Goal: Task Accomplishment & Management: Complete application form

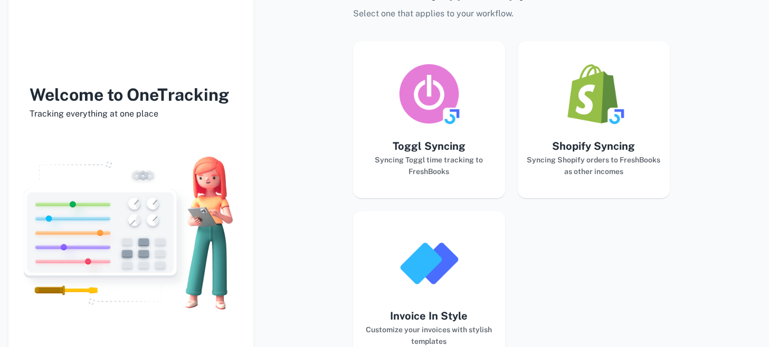
scroll to position [151, 0]
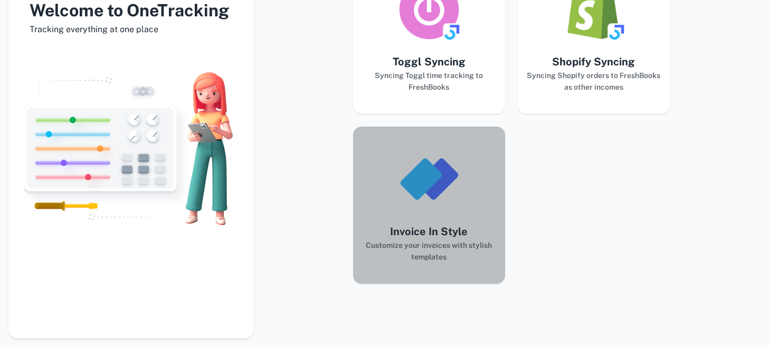
click at [426, 175] on img "button" at bounding box center [429, 179] width 63 height 63
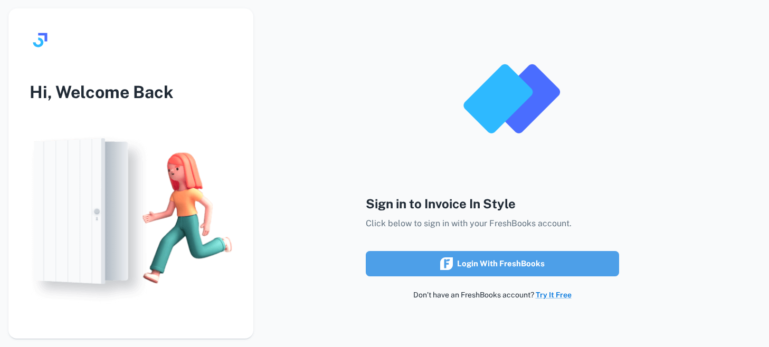
click at [498, 269] on div "Login with FreshBooks" at bounding box center [492, 264] width 105 height 14
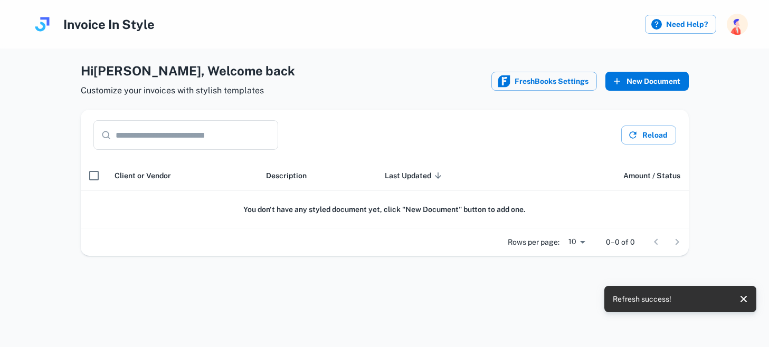
click at [609, 77] on button "New Document" at bounding box center [647, 81] width 83 height 19
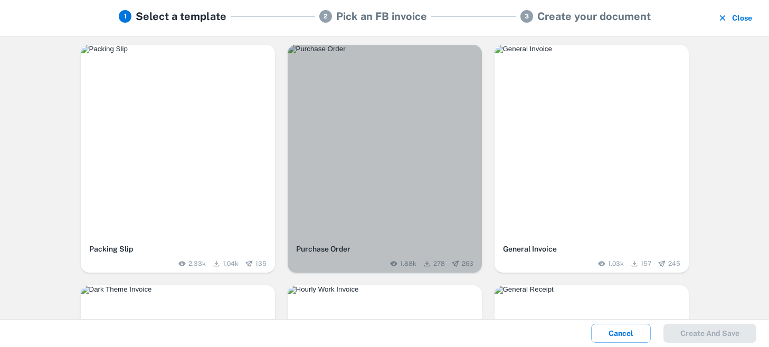
click at [411, 53] on img "button" at bounding box center [385, 49] width 194 height 8
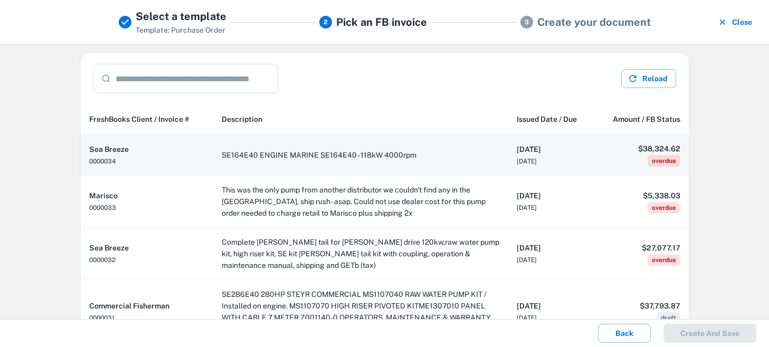
click at [333, 164] on td "SE164E40 ENGINE MARINE SE164E40 - 118kW 4000rpm" at bounding box center [360, 155] width 295 height 41
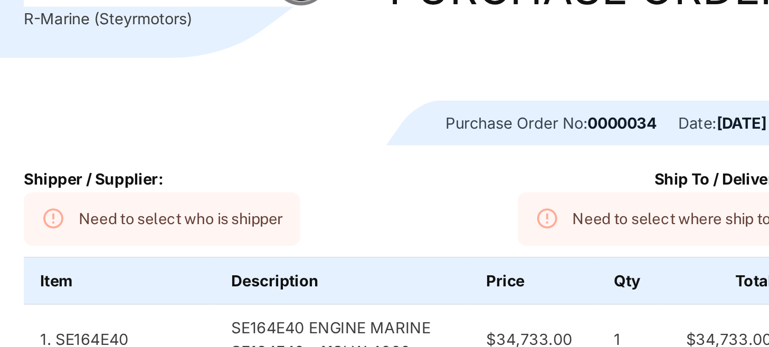
scroll to position [8, 0]
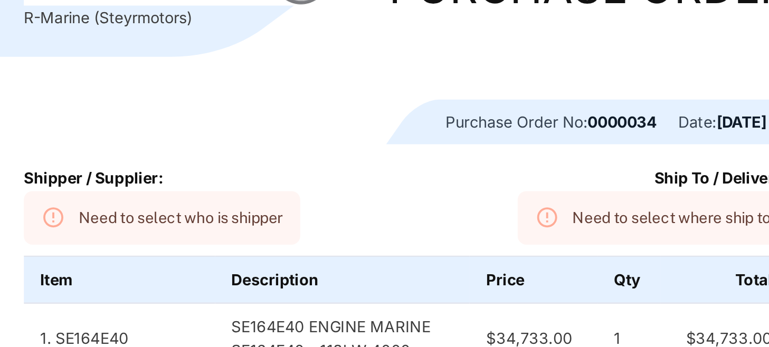
click at [178, 226] on div "Need to select who is shipper" at bounding box center [182, 226] width 99 height 20
click at [120, 231] on icon at bounding box center [121, 226] width 12 height 12
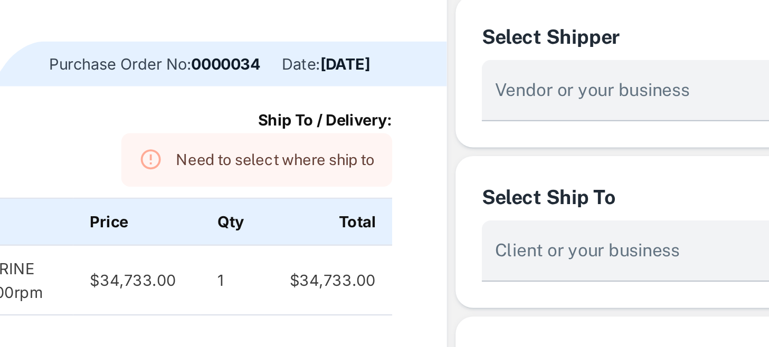
scroll to position [57, 0]
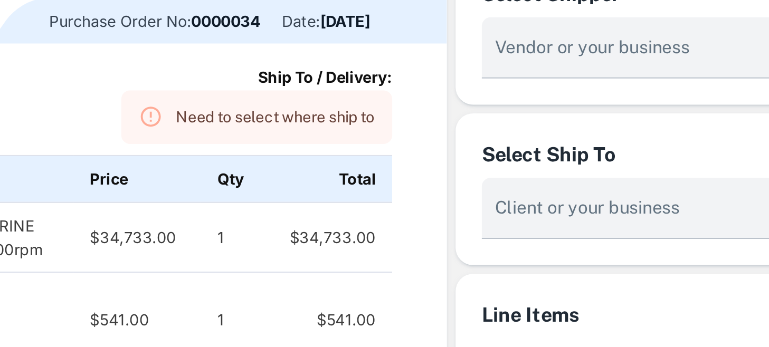
click at [458, 184] on div "Need to select where ship to" at bounding box center [420, 178] width 96 height 20
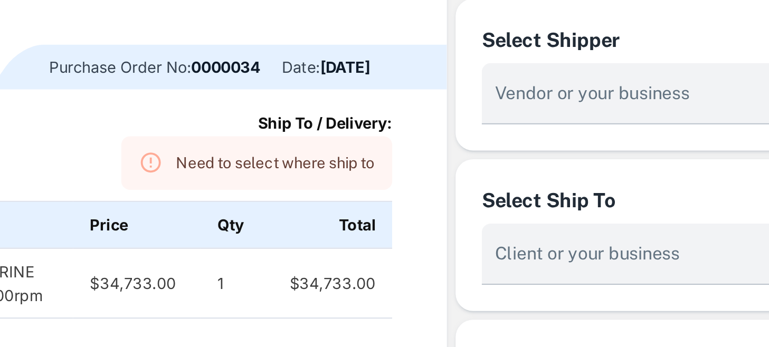
scroll to position [0, 0]
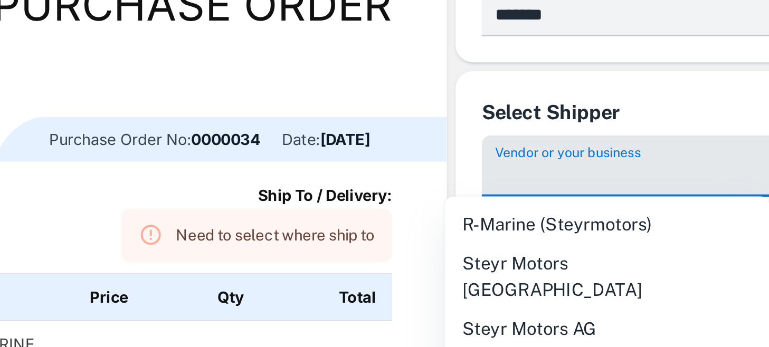
click at [545, 204] on input "Vendor or your business" at bounding box center [590, 206] width 132 height 20
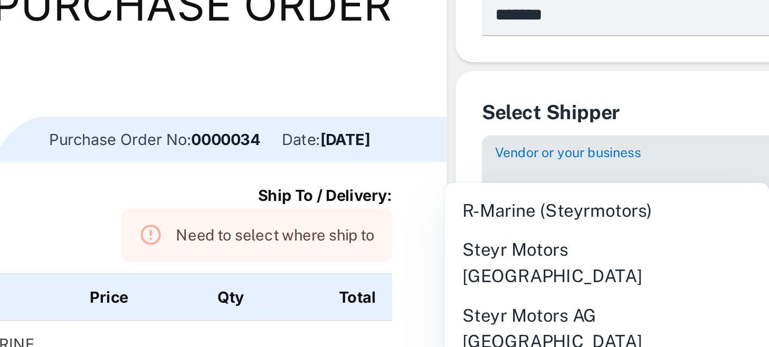
scroll to position [16, 0]
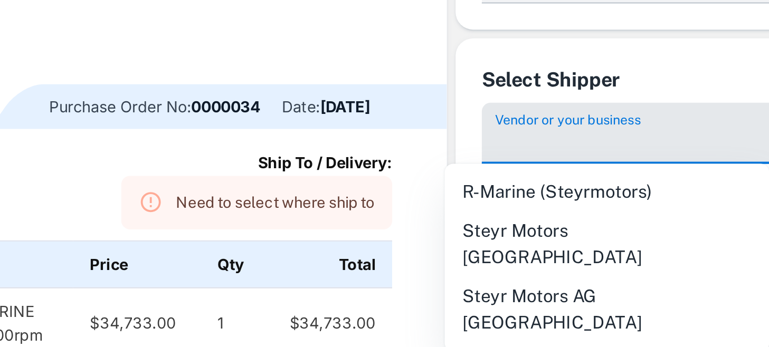
click at [553, 255] on li "Steyr Motors AG Austria" at bounding box center [580, 271] width 157 height 32
type input "**********"
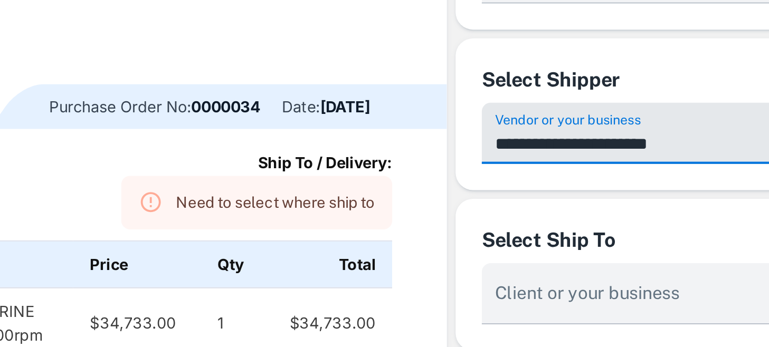
scroll to position [58, 0]
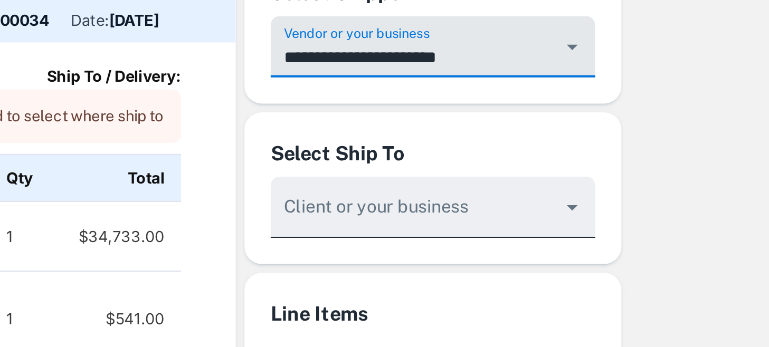
click at [649, 224] on input "Vendor or your business" at bounding box center [590, 226] width 132 height 20
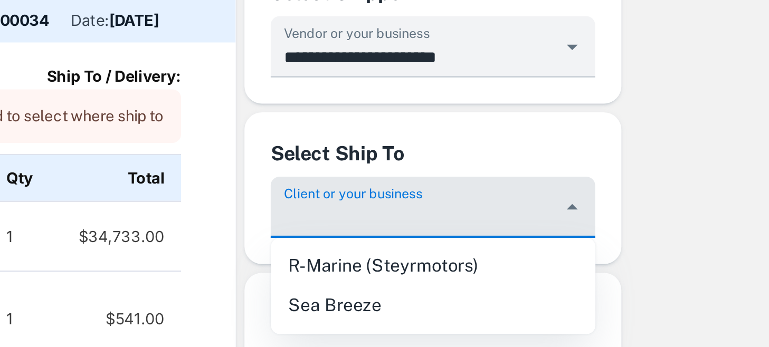
click at [636, 250] on li "R-Marine (Steyrmotors)" at bounding box center [598, 249] width 157 height 19
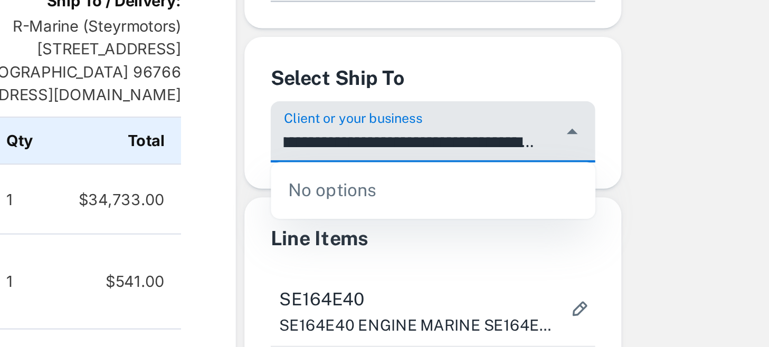
scroll to position [95, 0]
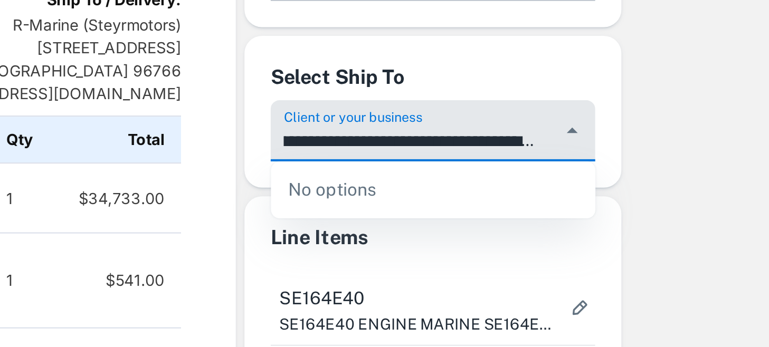
type input "**********"
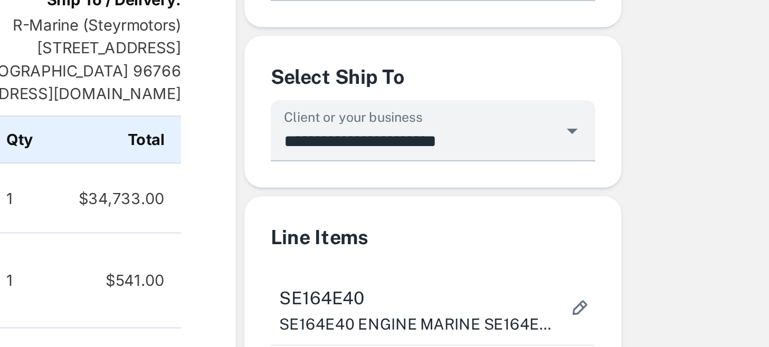
scroll to position [0, 0]
click at [642, 231] on div "Line Items" at bounding box center [598, 236] width 157 height 15
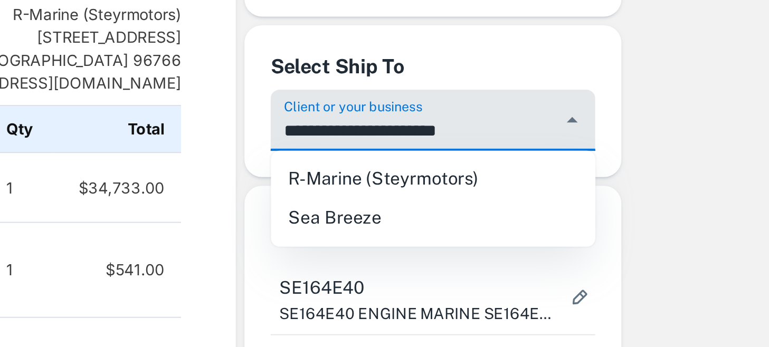
click at [644, 188] on input "**********" at bounding box center [590, 184] width 132 height 20
click at [647, 210] on li "R-Marine (Steyrmotors)" at bounding box center [598, 207] width 157 height 19
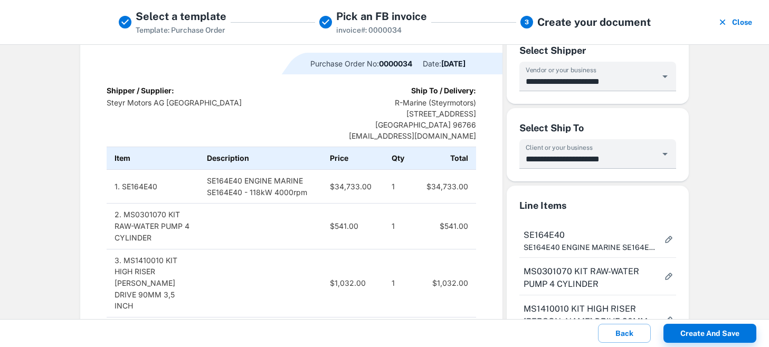
scroll to position [102, 0]
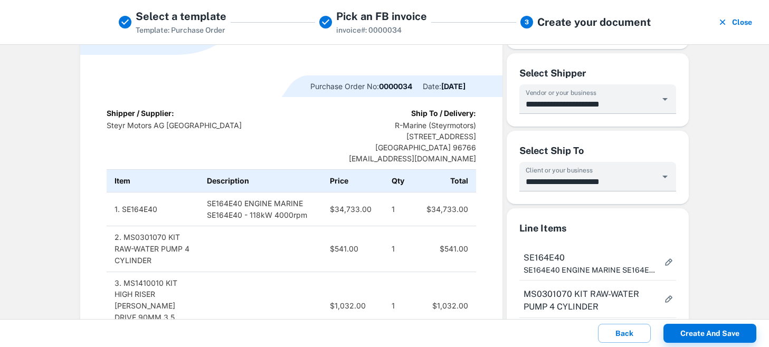
click at [465, 208] on td "$34,733.00" at bounding box center [446, 209] width 62 height 34
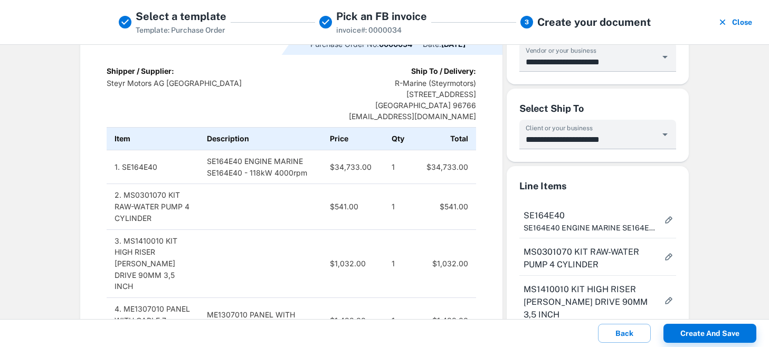
scroll to position [140, 0]
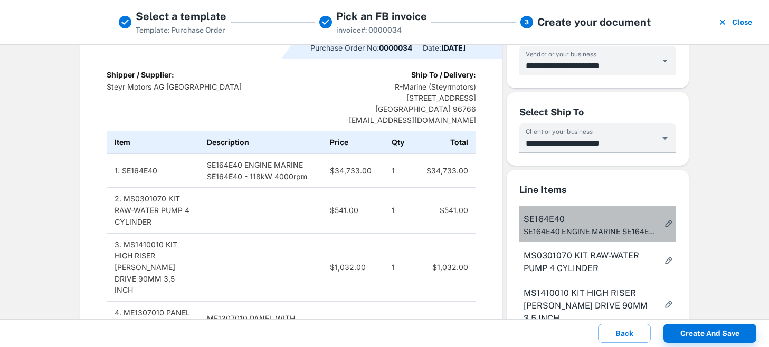
click at [624, 236] on p "SE164E40 ENGINE MARINE SE164E40 - 118kW 4000rpm" at bounding box center [592, 232] width 136 height 12
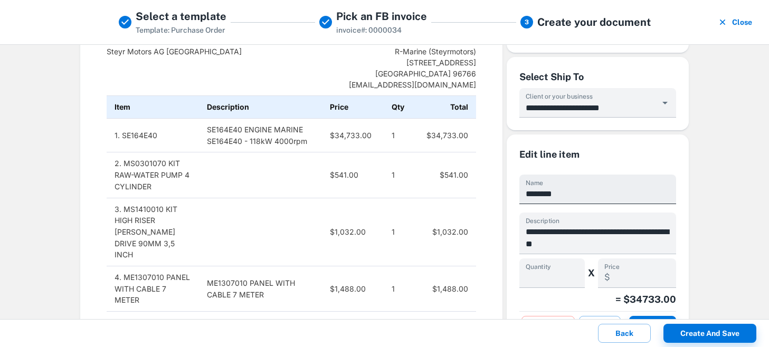
scroll to position [247, 0]
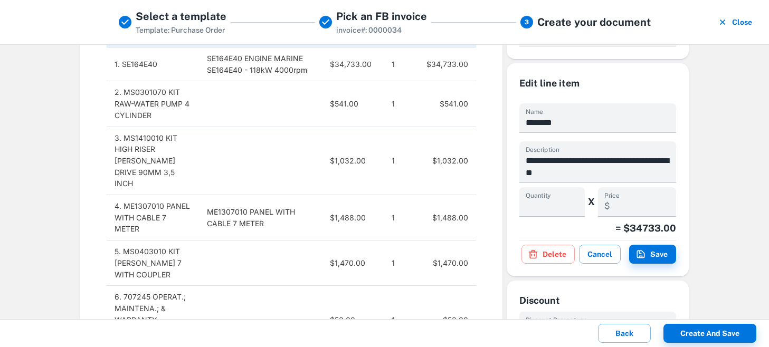
click at [585, 136] on div "**********" at bounding box center [598, 179] width 157 height 169
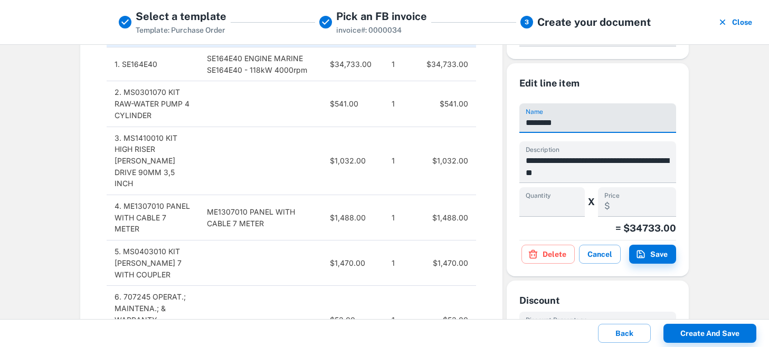
click at [581, 124] on input "********" at bounding box center [598, 118] width 157 height 30
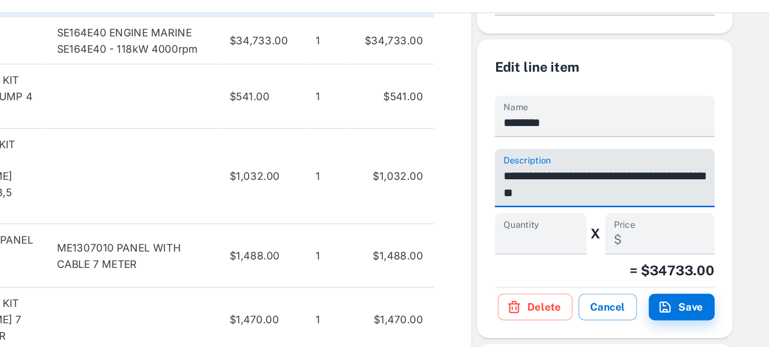
click at [600, 165] on textarea "**********" at bounding box center [598, 167] width 144 height 24
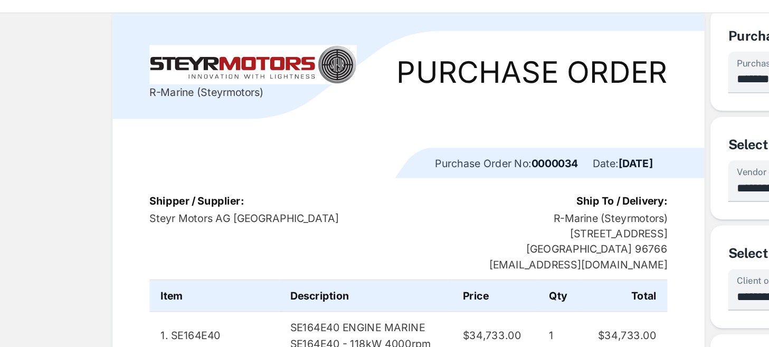
scroll to position [37, 0]
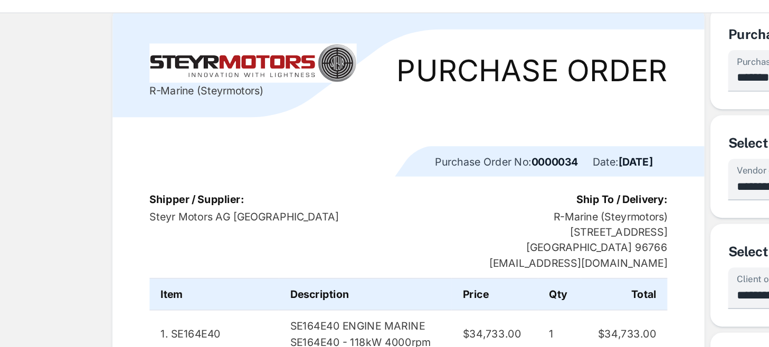
click at [440, 203] on p "R-Marine (Steyrmotors) 3129 Peleke ST United States 96766 cr@rmarinehawaii.com" at bounding box center [412, 206] width 127 height 44
click at [466, 203] on p "R-Marine (Steyrmotors) 3129 Peleke ST United States 96766 cr@rmarinehawaii.com" at bounding box center [412, 206] width 127 height 44
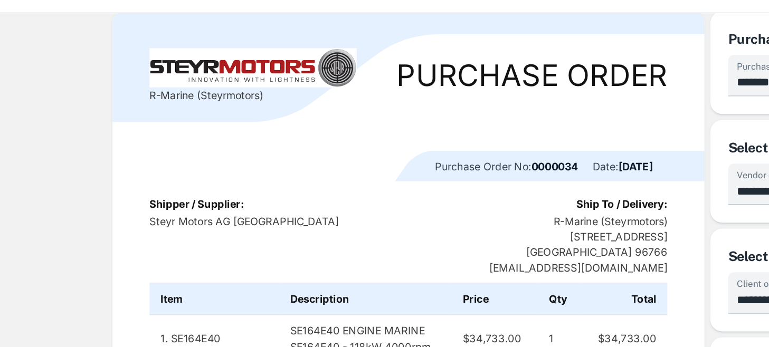
scroll to position [18, 0]
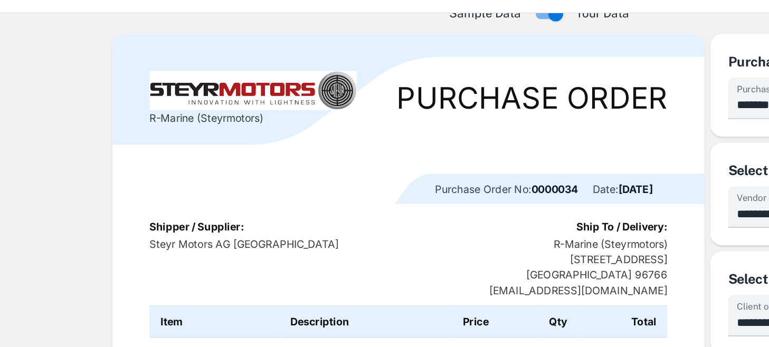
click at [184, 213] on p "Steyr Motors AG Austria" at bounding box center [174, 209] width 135 height 11
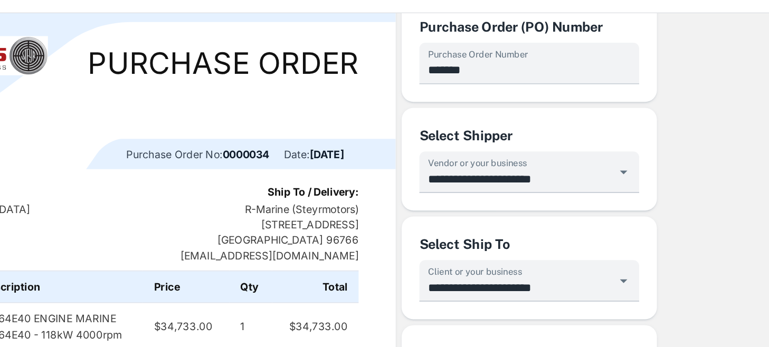
scroll to position [0, 0]
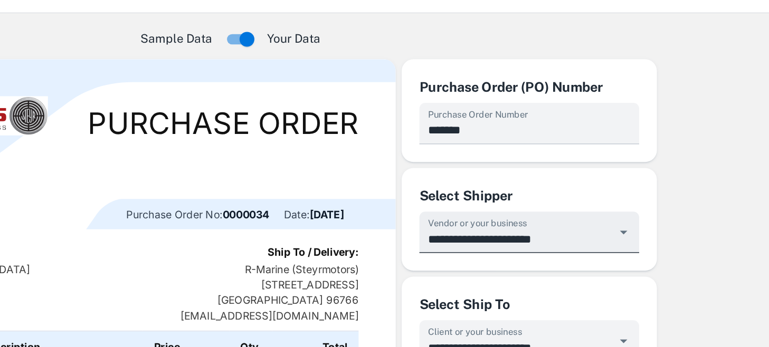
click at [622, 196] on input "**********" at bounding box center [590, 206] width 132 height 20
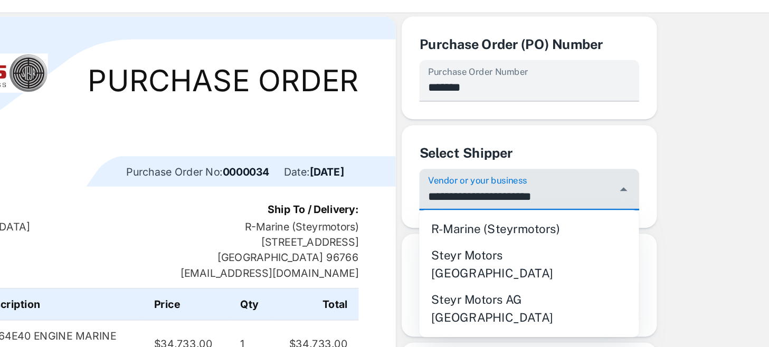
scroll to position [31, 0]
click at [626, 219] on li "Steyr Motors Austria" at bounding box center [598, 225] width 157 height 32
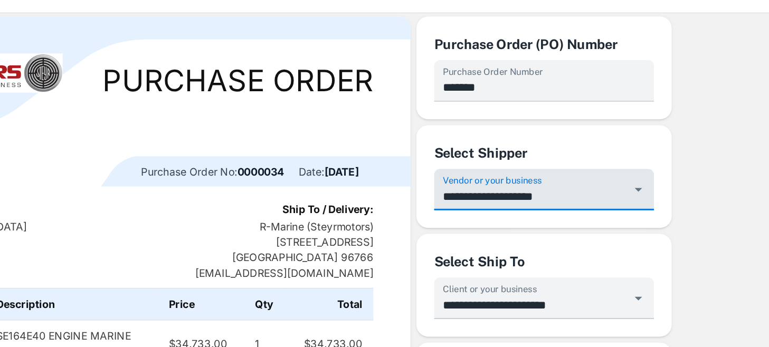
click at [605, 197] on div "**********" at bounding box center [598, 161] width 182 height 73
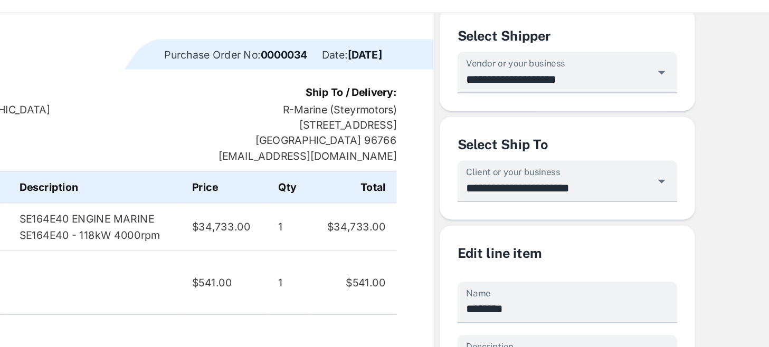
scroll to position [109, 0]
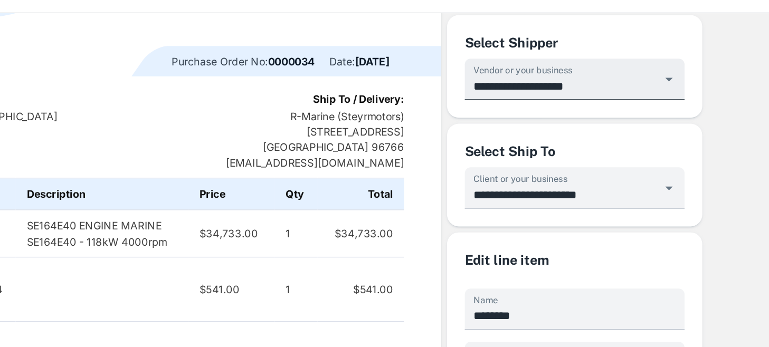
click at [618, 100] on input "**********" at bounding box center [590, 97] width 132 height 20
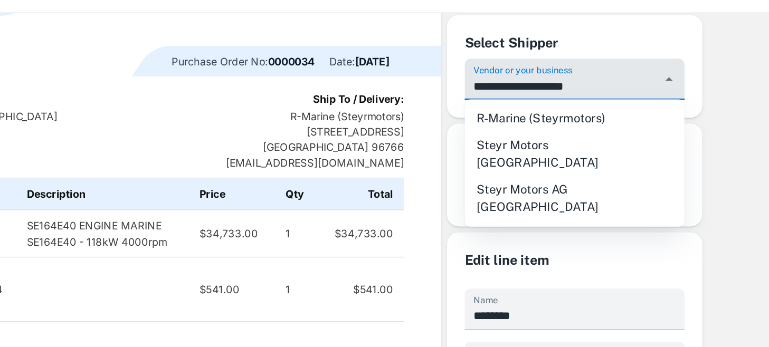
click at [616, 119] on li "R-Marine (Steyrmotors)" at bounding box center [598, 120] width 157 height 19
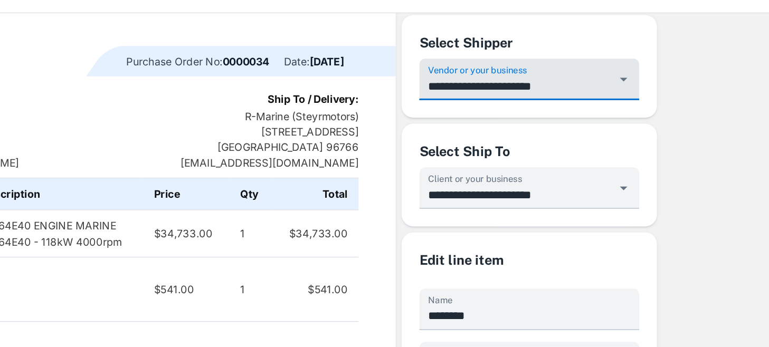
click at [655, 103] on input "**********" at bounding box center [590, 97] width 132 height 20
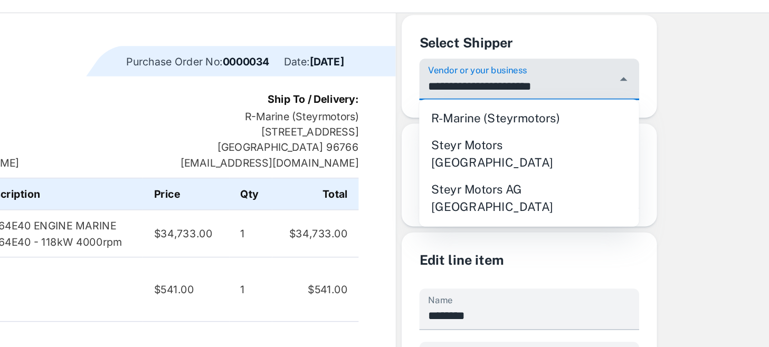
click at [645, 135] on li "Steyr Motors Austria" at bounding box center [598, 146] width 157 height 32
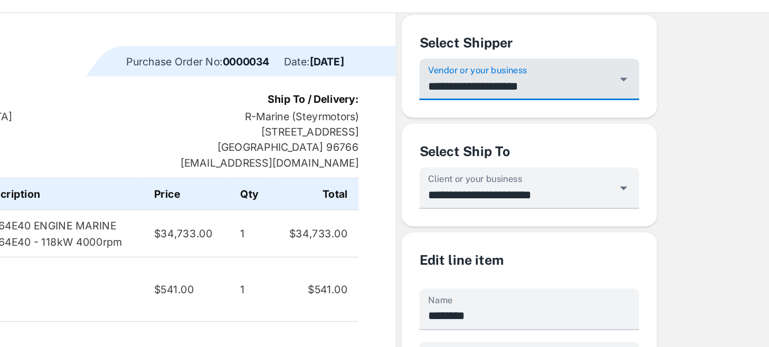
click at [645, 135] on div "**********" at bounding box center [598, 160] width 182 height 73
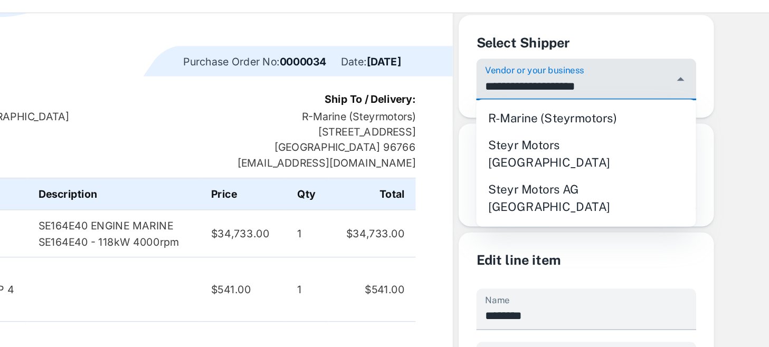
click at [591, 96] on input "**********" at bounding box center [590, 97] width 132 height 20
click at [598, 162] on li "Steyr Motors AG Austria" at bounding box center [598, 178] width 157 height 32
type input "**********"
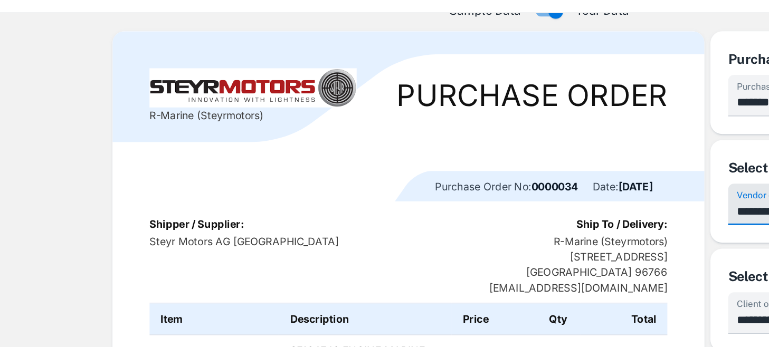
scroll to position [22, 0]
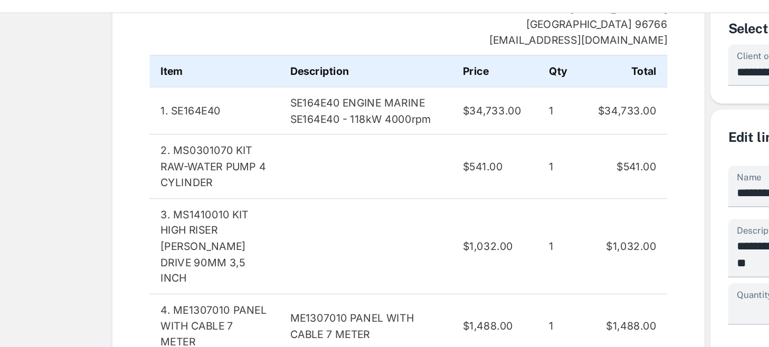
scroll to position [44, 0]
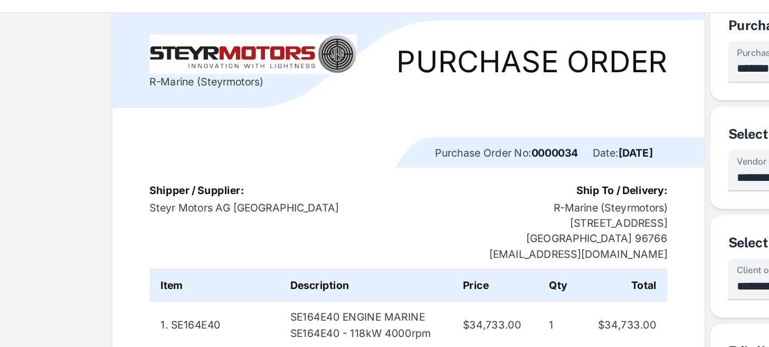
click at [237, 83] on img at bounding box center [181, 74] width 148 height 28
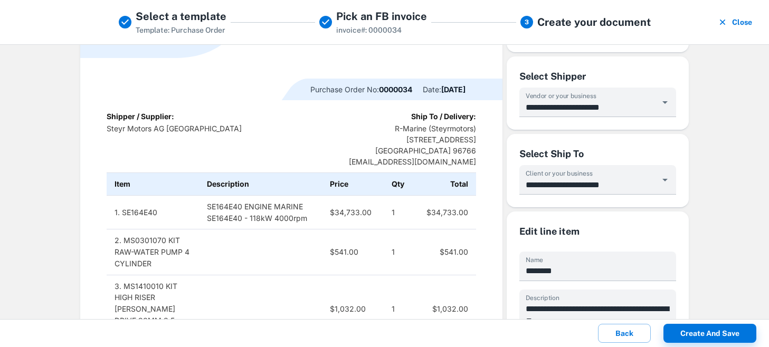
scroll to position [0, 0]
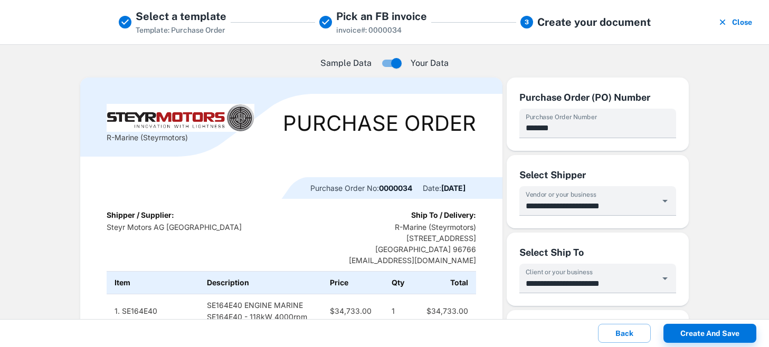
click at [222, 108] on img at bounding box center [181, 118] width 148 height 28
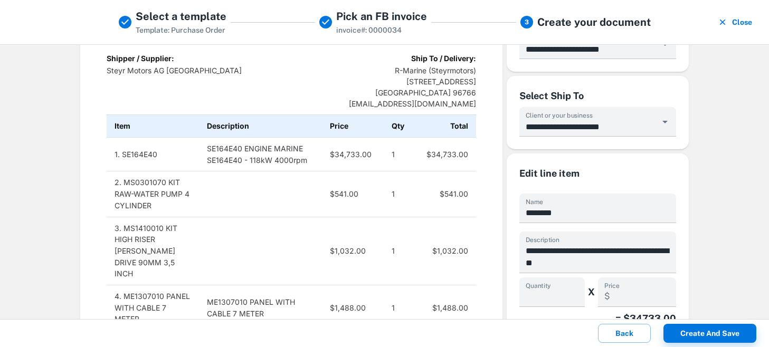
scroll to position [125, 0]
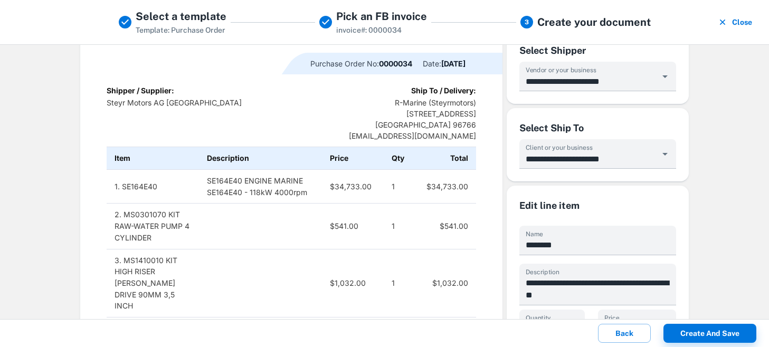
click at [153, 185] on td "1. SE164E40" at bounding box center [153, 186] width 92 height 34
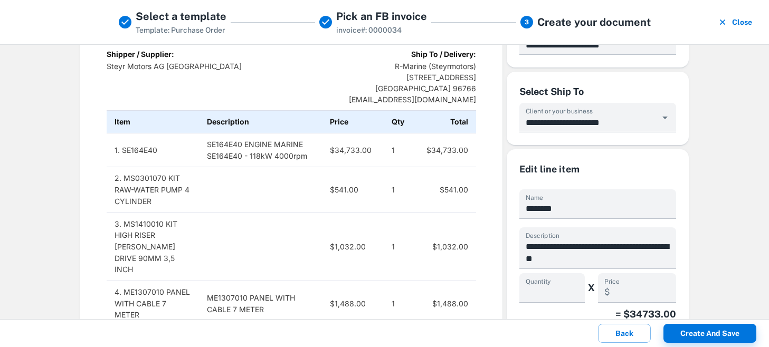
scroll to position [210, 0]
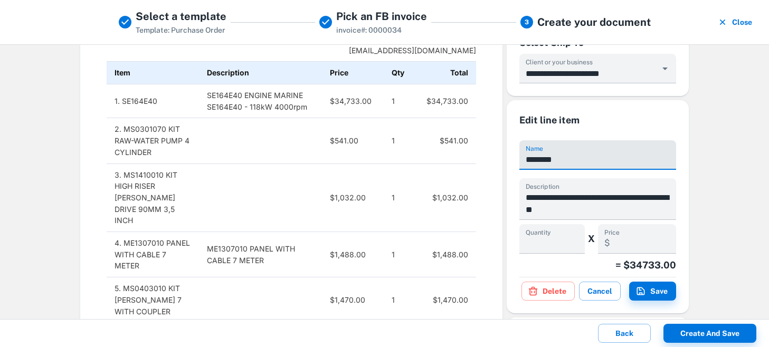
click at [562, 154] on input "********" at bounding box center [598, 155] width 157 height 30
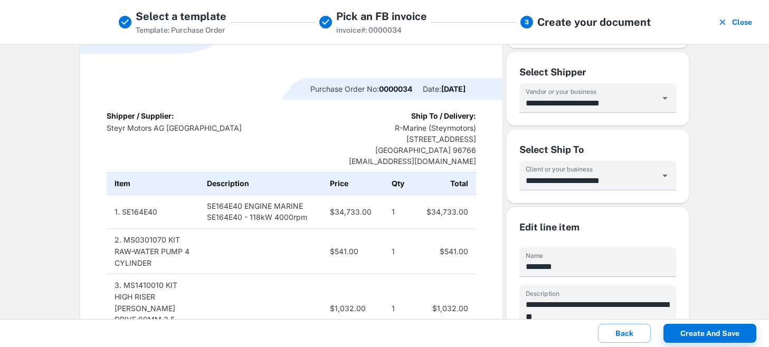
scroll to position [0, 0]
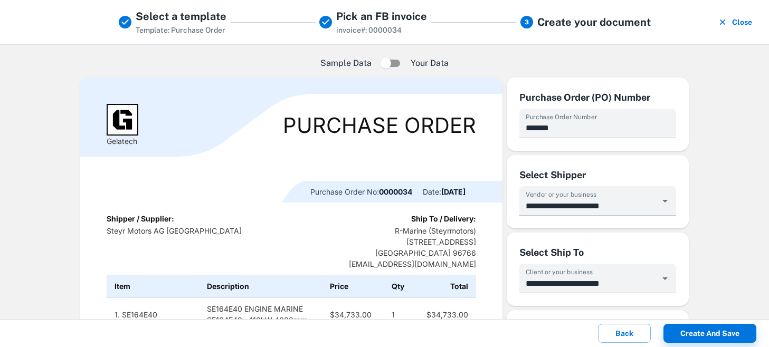
click at [113, 133] on img at bounding box center [123, 120] width 32 height 32
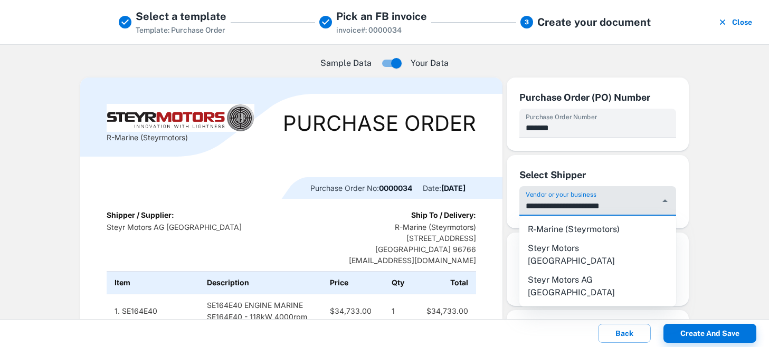
click at [583, 210] on input "**********" at bounding box center [590, 206] width 132 height 20
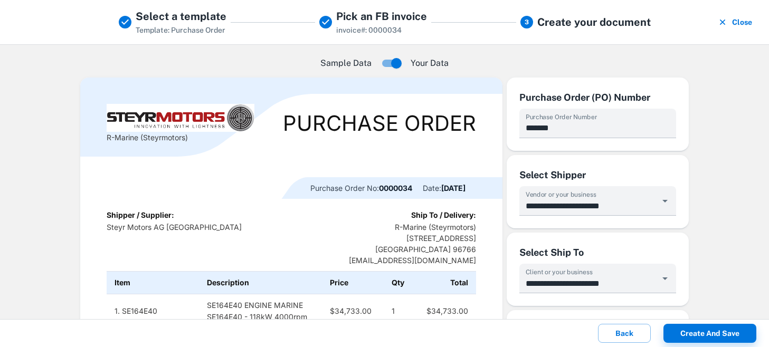
click at [559, 18] on h5 "Create your document" at bounding box center [595, 22] width 114 height 16
click at [395, 13] on h5 "Pick an FB invoice" at bounding box center [381, 16] width 91 height 16
click at [212, 26] on span "Template: Purchase Order" at bounding box center [181, 30] width 90 height 8
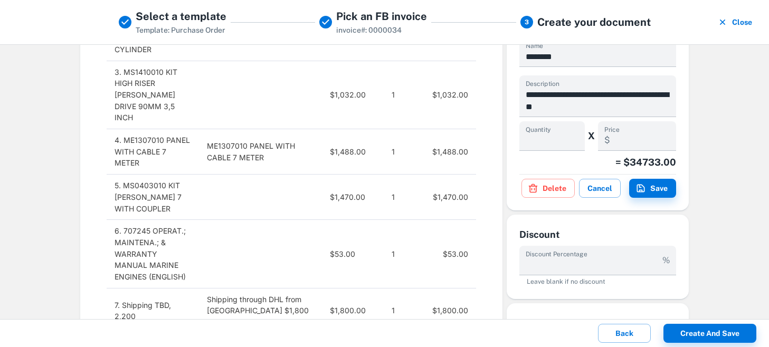
scroll to position [508, 0]
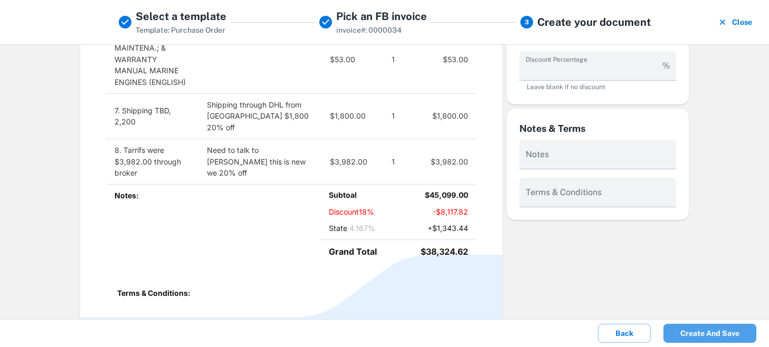
click at [710, 328] on button "Create and save" at bounding box center [710, 333] width 93 height 19
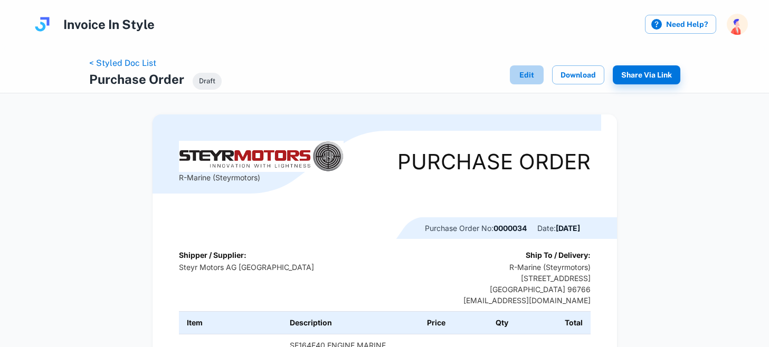
click at [530, 71] on button "Edit" at bounding box center [527, 74] width 34 height 19
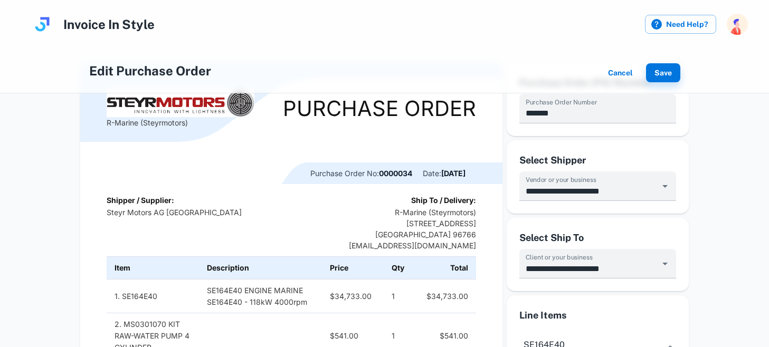
scroll to position [57, 0]
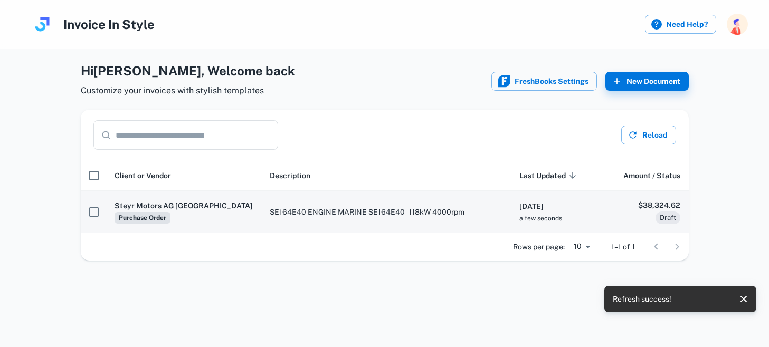
click at [332, 204] on td "SE164E40 ENGINE MARINE SE164E40 - 118kW 4000rpm" at bounding box center [385, 212] width 249 height 42
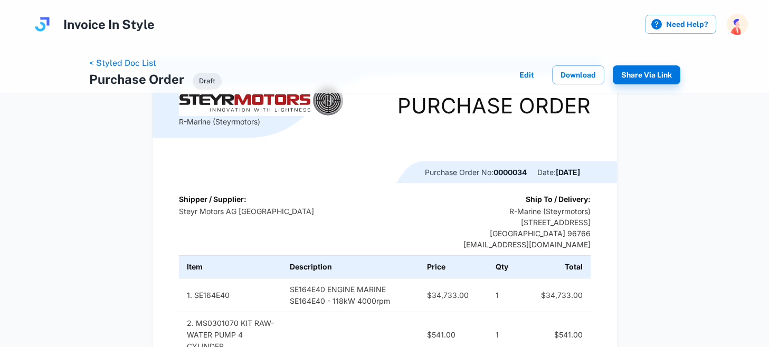
scroll to position [97, 0]
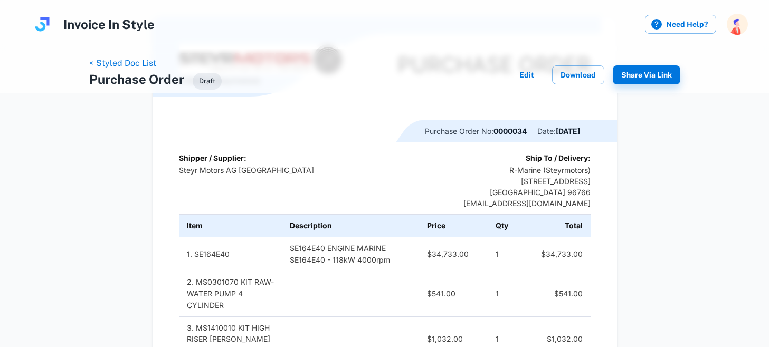
click at [254, 167] on p "Steyr Motors AG Austria" at bounding box center [246, 170] width 135 height 11
click at [265, 170] on div "Shipper / Supplier: Steyr Motors AG Austria Ship To / Delivery: R-Marine (Steyr…" at bounding box center [385, 181] width 412 height 56
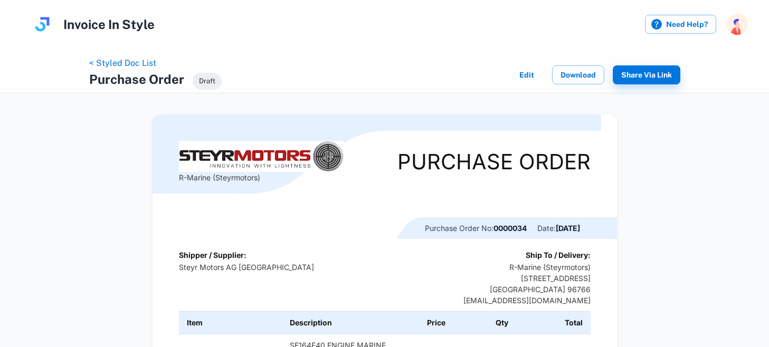
click at [531, 77] on button "Edit" at bounding box center [527, 74] width 34 height 19
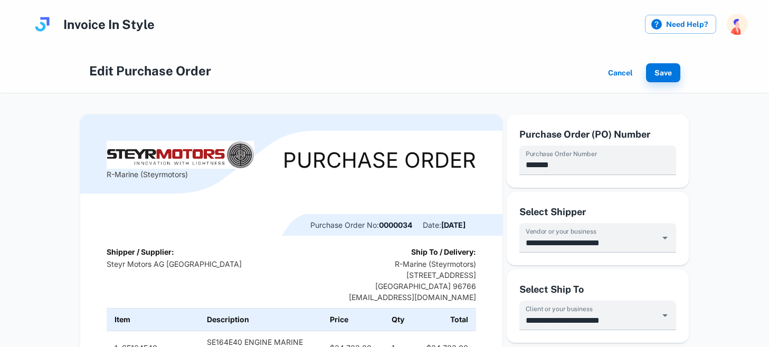
click at [383, 253] on div "Ship To / Delivery: R-Marine (Steyrmotors) 3129 Peleke ST United States 96766 c…" at bounding box center [366, 275] width 222 height 56
click at [260, 157] on div "Purchase Order" at bounding box center [366, 160] width 222 height 21
click at [203, 177] on div "R-Marine (Steyrmotors)" at bounding box center [181, 160] width 148 height 39
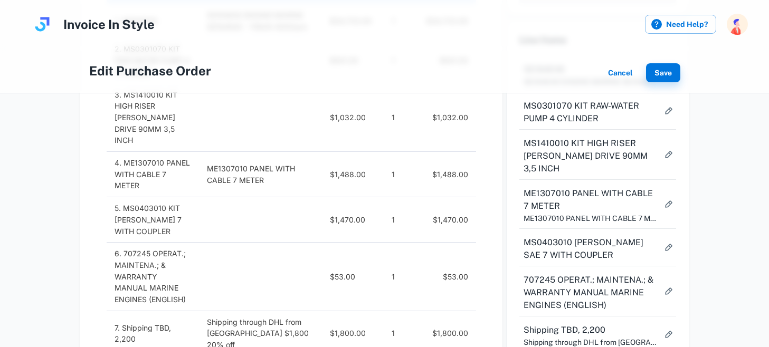
scroll to position [661, 0]
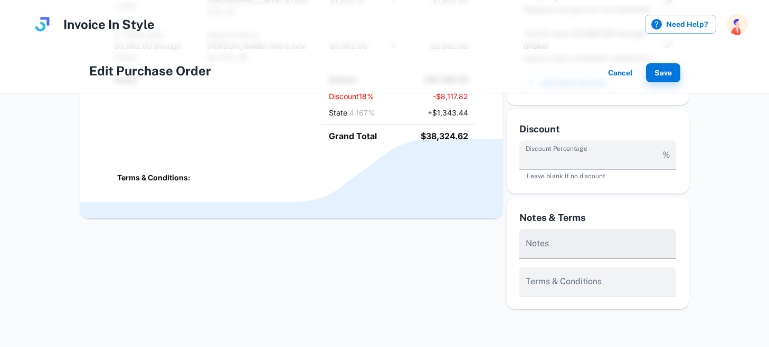
click at [545, 229] on div "*" at bounding box center [598, 244] width 157 height 30
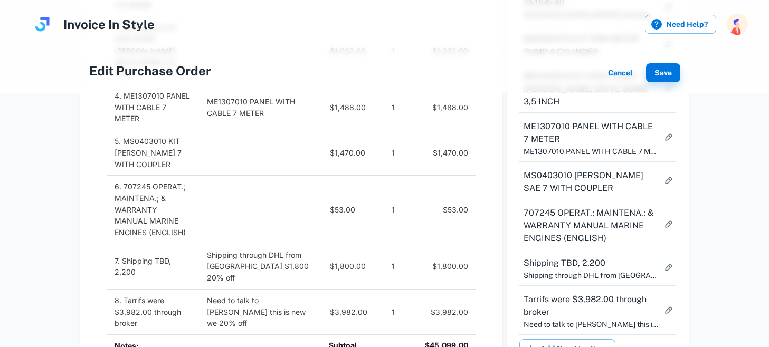
scroll to position [400, 0]
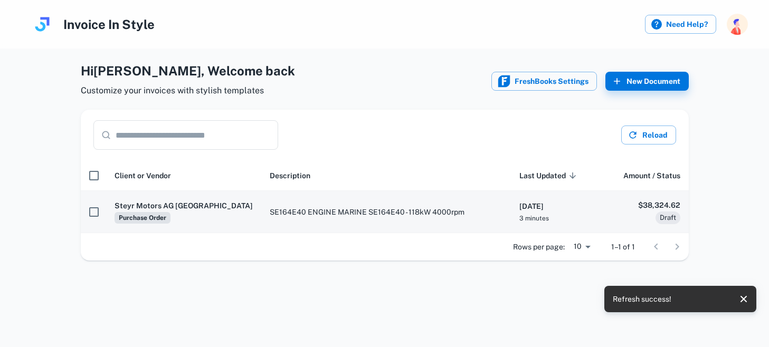
click at [295, 220] on td "SE164E40 ENGINE MARINE SE164E40 - 118kW 4000rpm" at bounding box center [385, 212] width 249 height 42
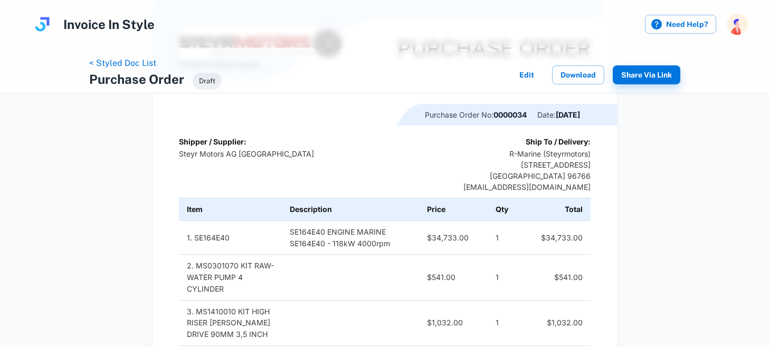
scroll to position [127, 0]
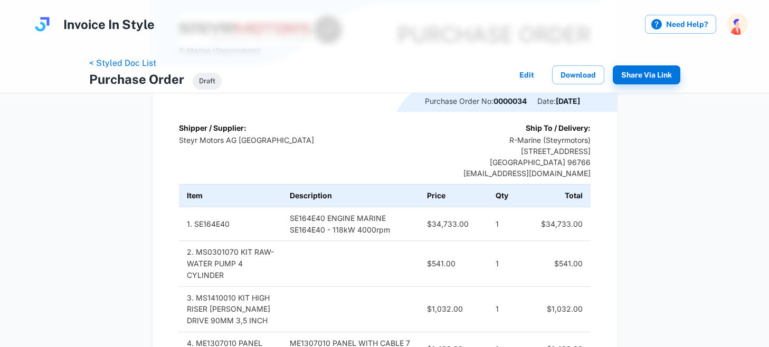
click at [226, 144] on p "Steyr Motors AG Austria" at bounding box center [246, 140] width 135 height 11
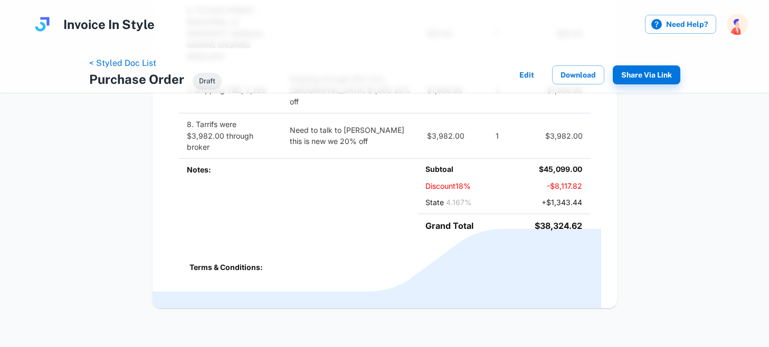
scroll to position [0, 0]
